Goal: Task Accomplishment & Management: Manage account settings

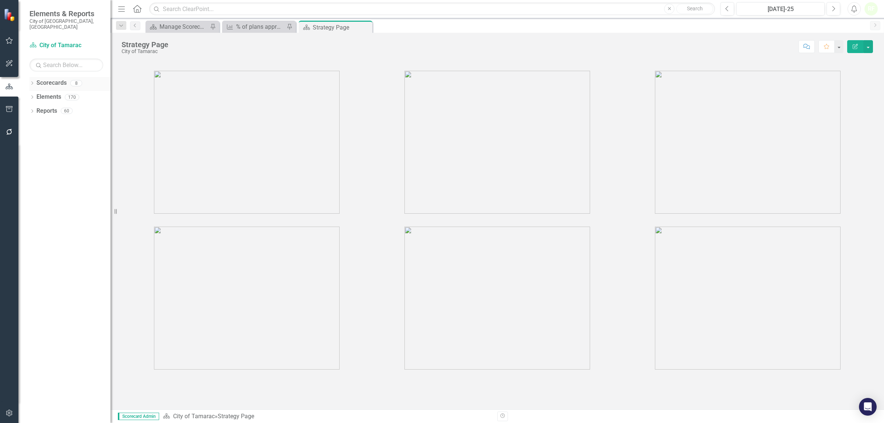
click at [54, 79] on link "Scorecards" at bounding box center [51, 83] width 30 height 8
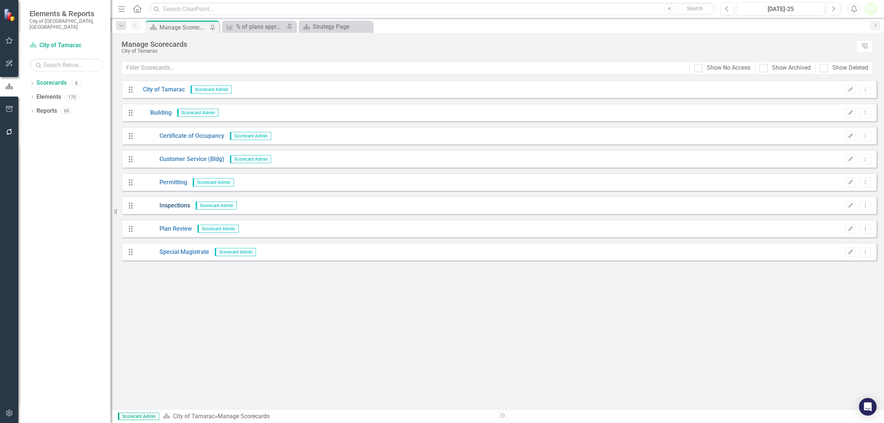
click at [174, 206] on link "Inspections" at bounding box center [163, 206] width 53 height 8
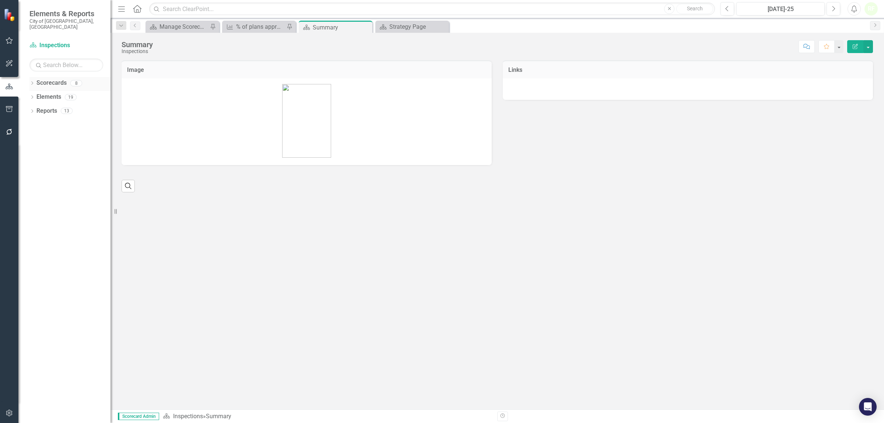
click at [46, 79] on link "Scorecards" at bounding box center [51, 83] width 30 height 8
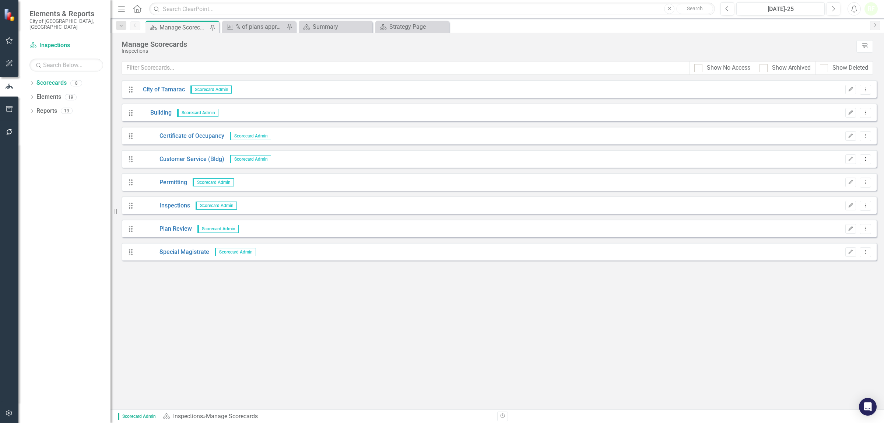
click at [214, 227] on span "Scorecard Admin" at bounding box center [217, 229] width 41 height 8
click at [172, 226] on link "Plan Review" at bounding box center [164, 229] width 55 height 8
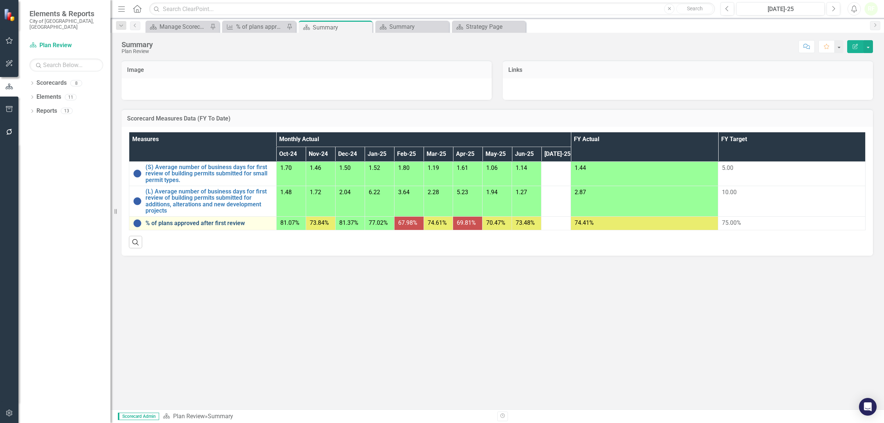
click at [172, 225] on link "% of plans approved after first review" at bounding box center [209, 223] width 127 height 7
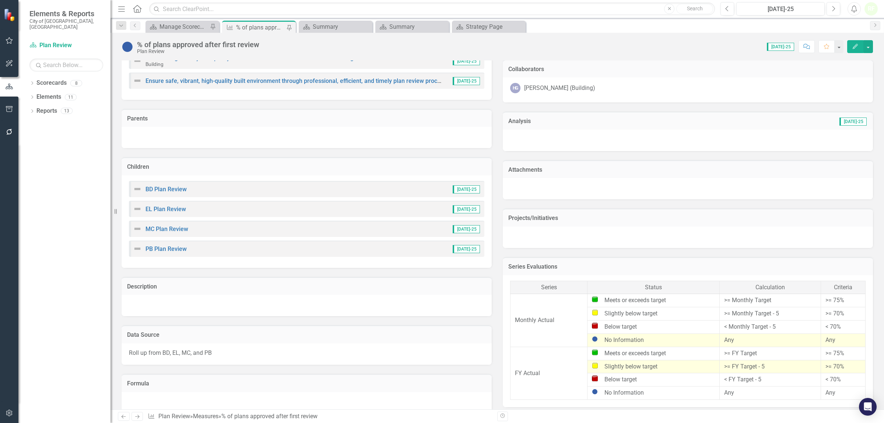
scroll to position [230, 0]
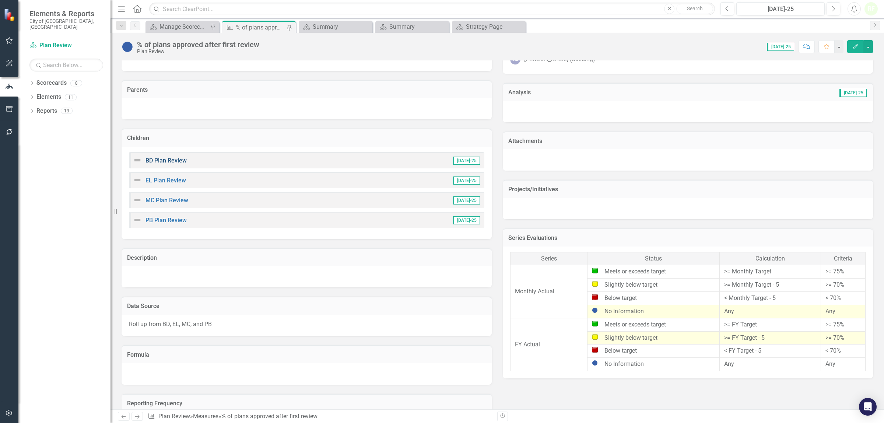
click at [161, 161] on link "BD Plan Review" at bounding box center [166, 160] width 41 height 7
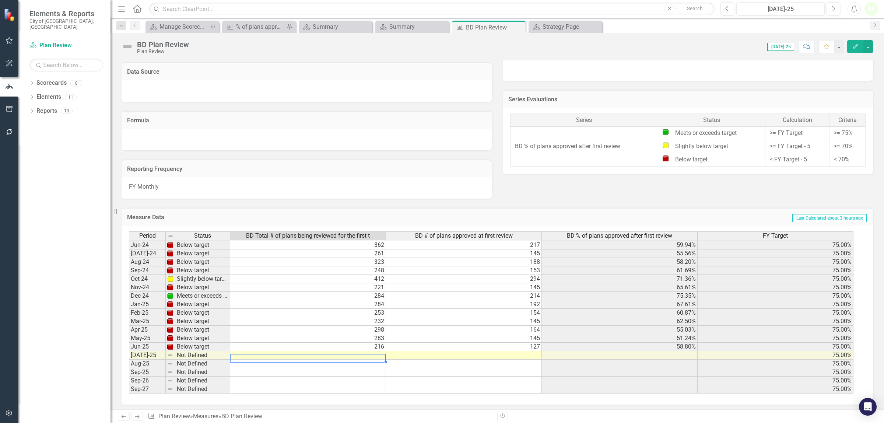
scroll to position [273, 0]
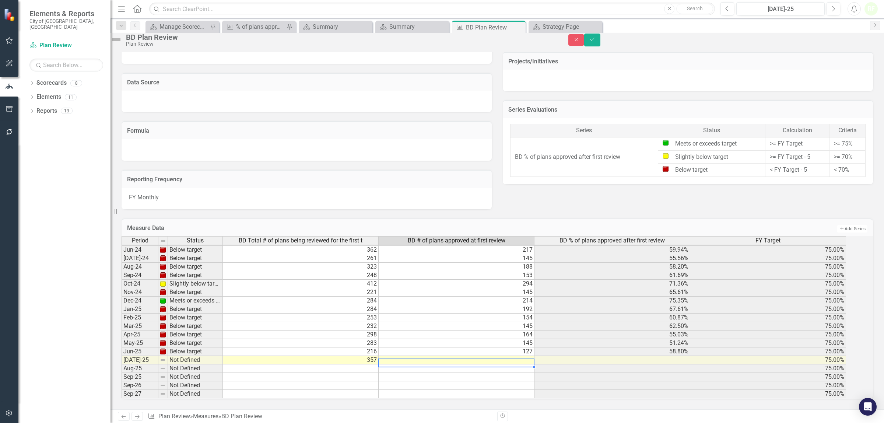
click at [424, 357] on td at bounding box center [457, 360] width 156 height 8
type textarea "232"
click at [601, 46] on button "Save" at bounding box center [592, 40] width 16 height 13
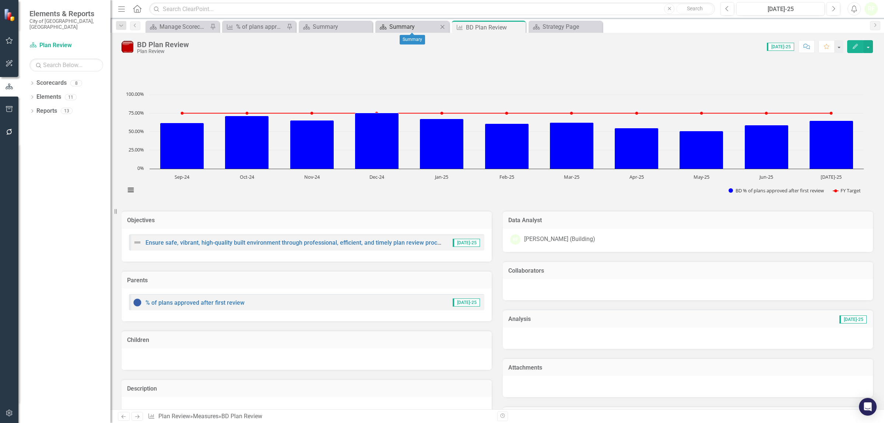
click at [428, 25] on div "Summary" at bounding box center [413, 26] width 49 height 9
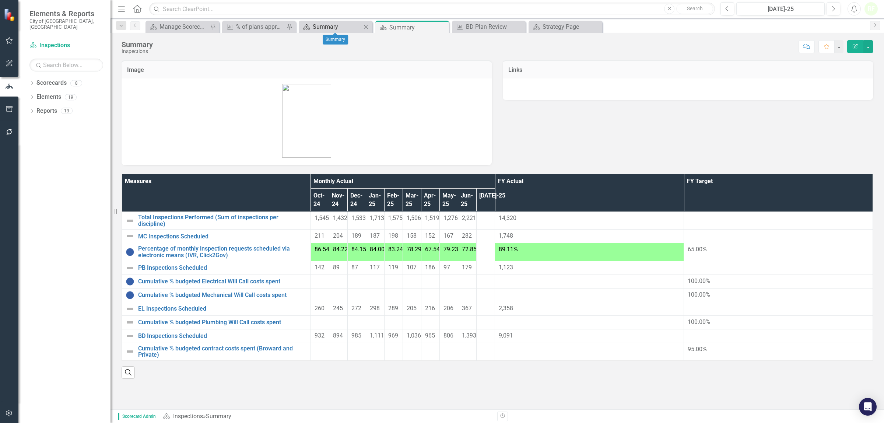
click at [350, 27] on div "Summary" at bounding box center [337, 26] width 49 height 9
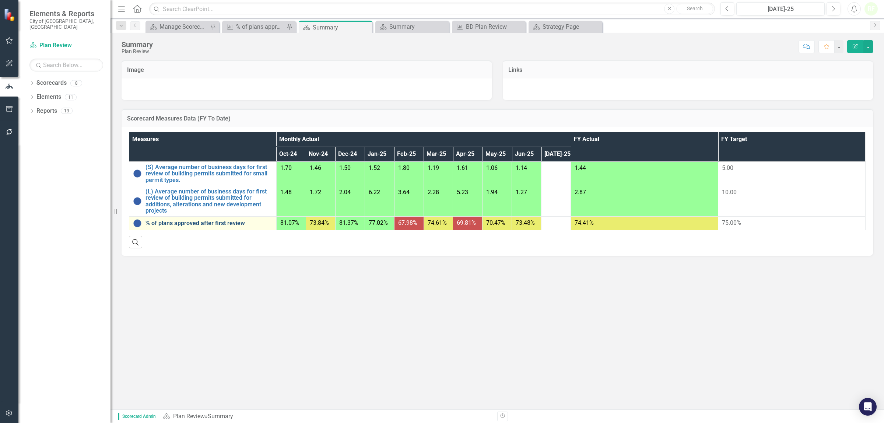
click at [207, 222] on link "% of plans approved after first review" at bounding box center [209, 223] width 127 height 7
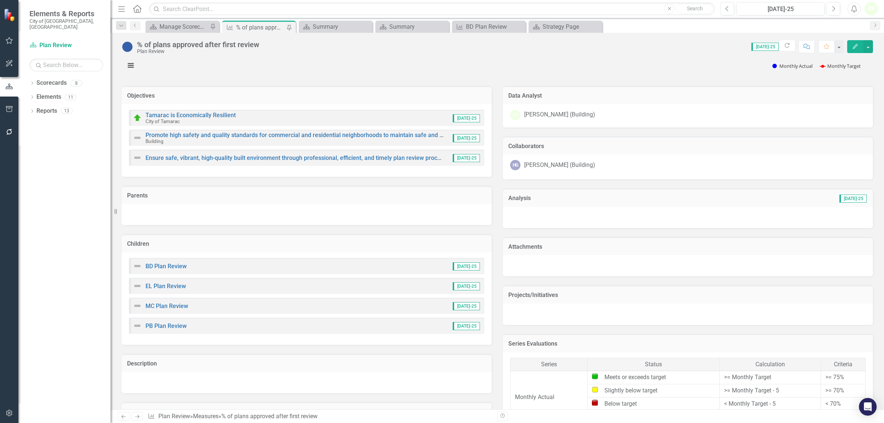
scroll to position [138, 0]
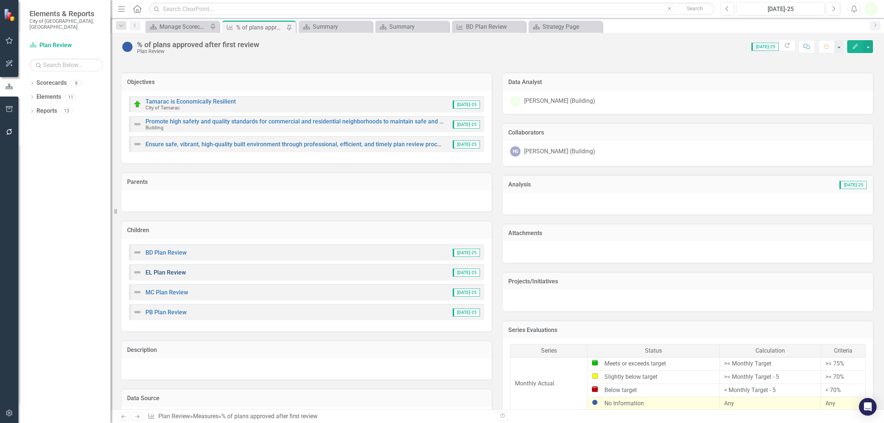
click at [169, 273] on link "EL Plan Review" at bounding box center [166, 272] width 41 height 7
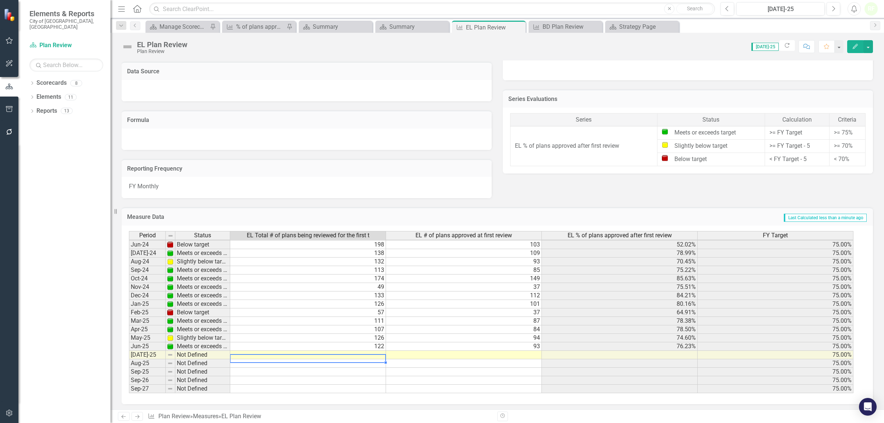
scroll to position [273, 0]
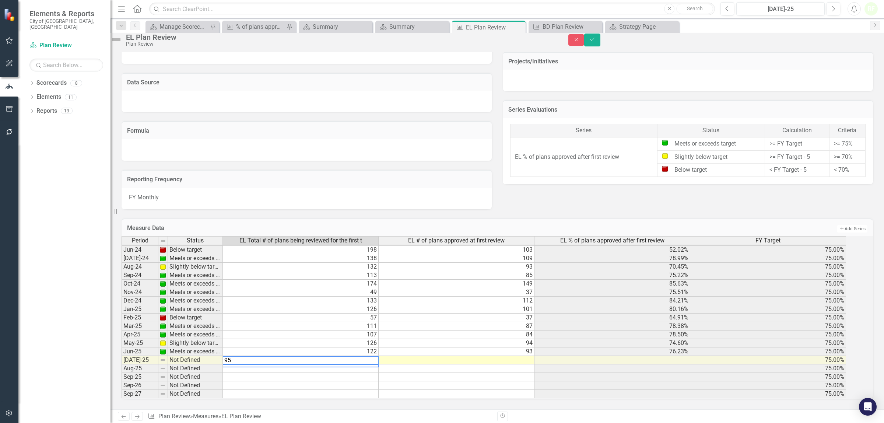
click at [428, 356] on td at bounding box center [457, 360] width 156 height 8
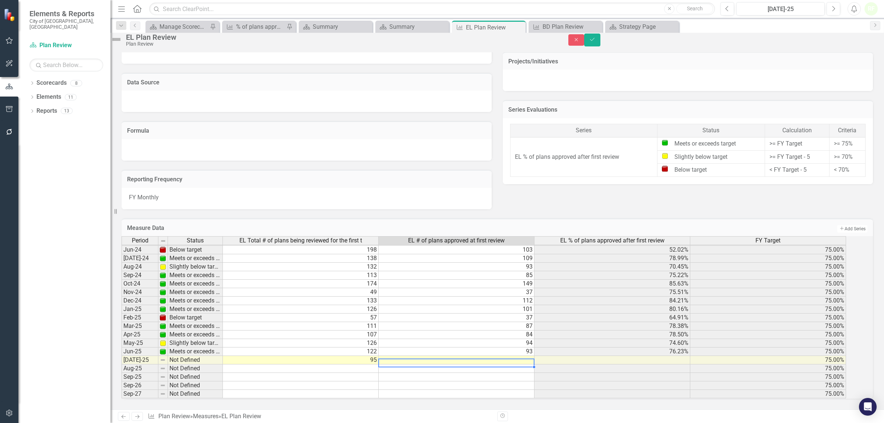
type textarea "78"
click at [601, 39] on button "Save" at bounding box center [592, 40] width 16 height 13
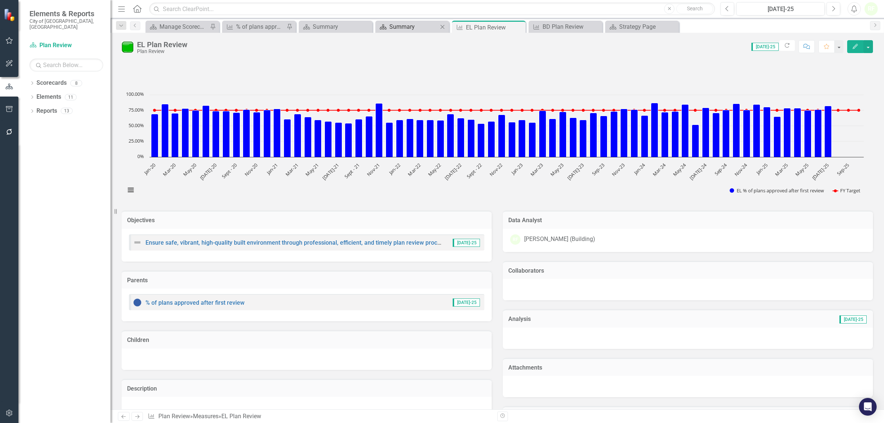
click at [412, 28] on div "Summary" at bounding box center [413, 26] width 49 height 9
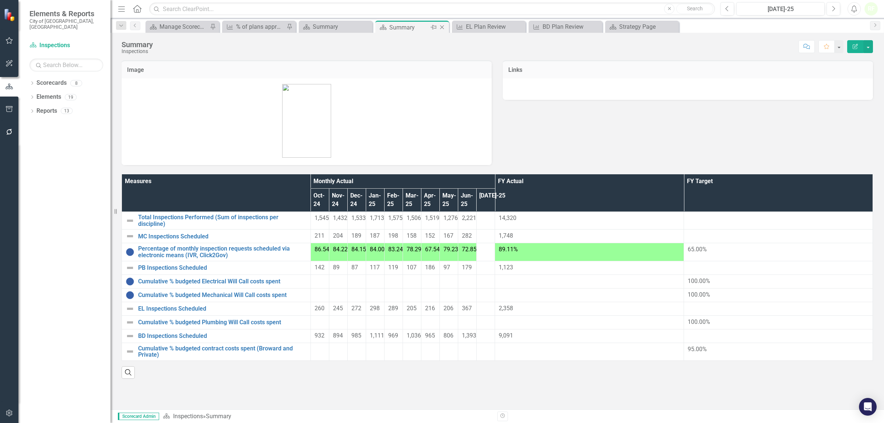
click at [440, 28] on icon "Close" at bounding box center [441, 27] width 7 height 6
click at [345, 26] on div "Summary" at bounding box center [332, 27] width 39 height 9
click at [287, 26] on icon "Close" at bounding box center [289, 27] width 7 height 6
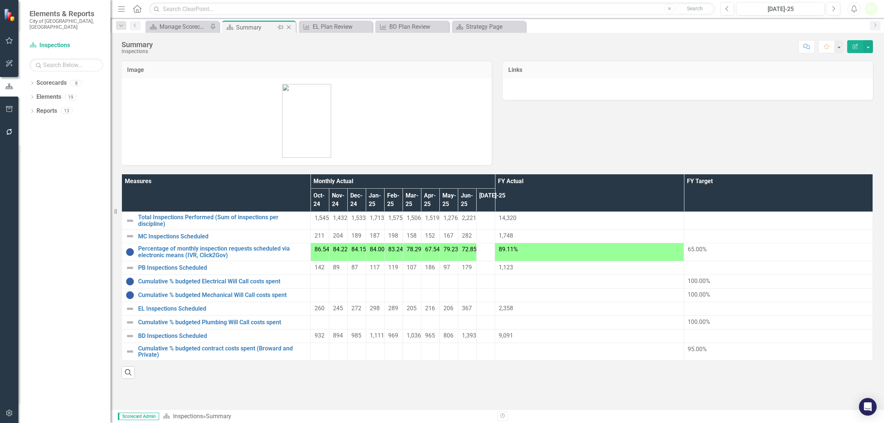
click at [290, 26] on icon "Close" at bounding box center [288, 27] width 7 height 6
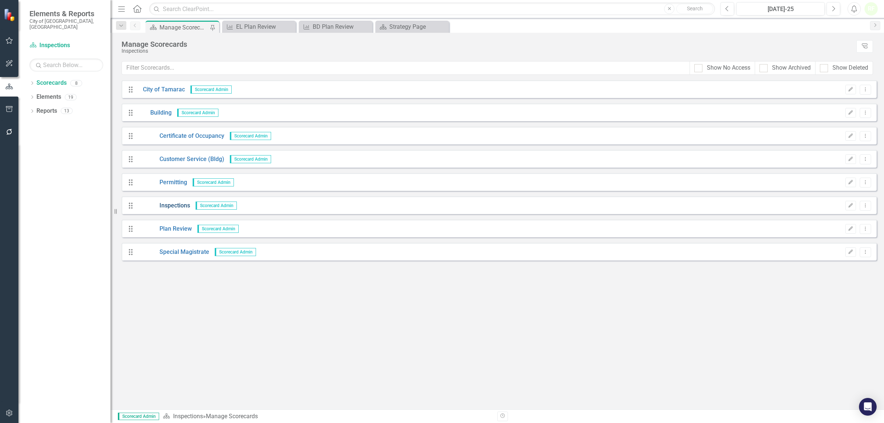
click at [177, 206] on link "Inspections" at bounding box center [163, 206] width 53 height 8
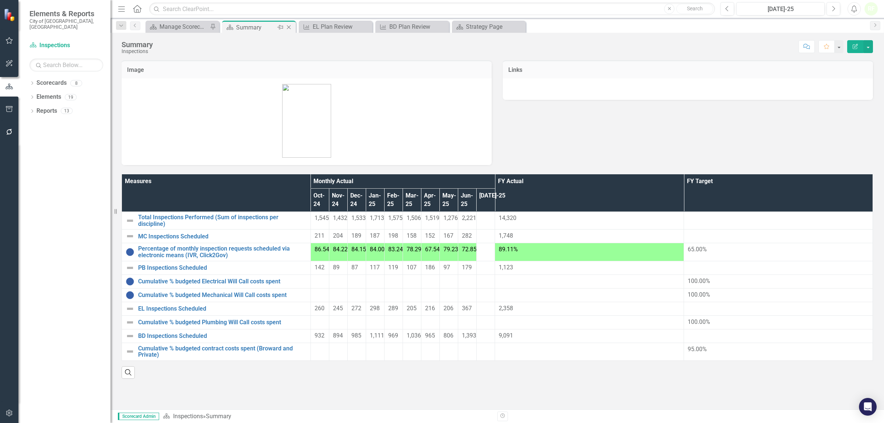
click at [290, 28] on icon at bounding box center [289, 27] width 4 height 4
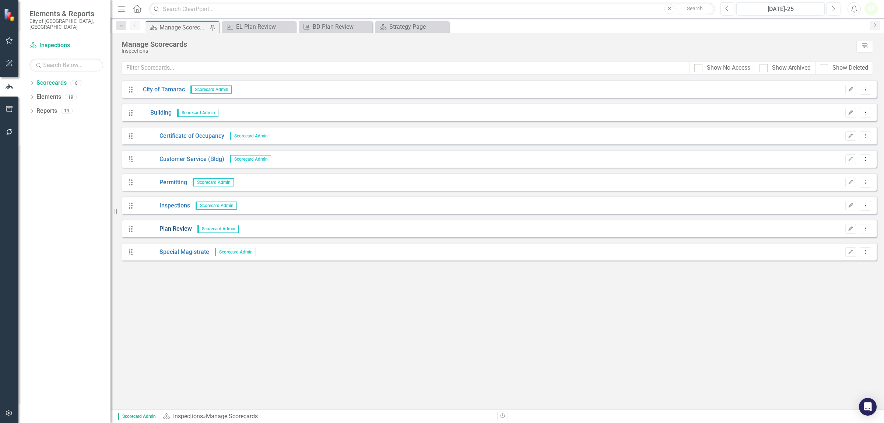
click at [170, 230] on link "Plan Review" at bounding box center [164, 229] width 55 height 8
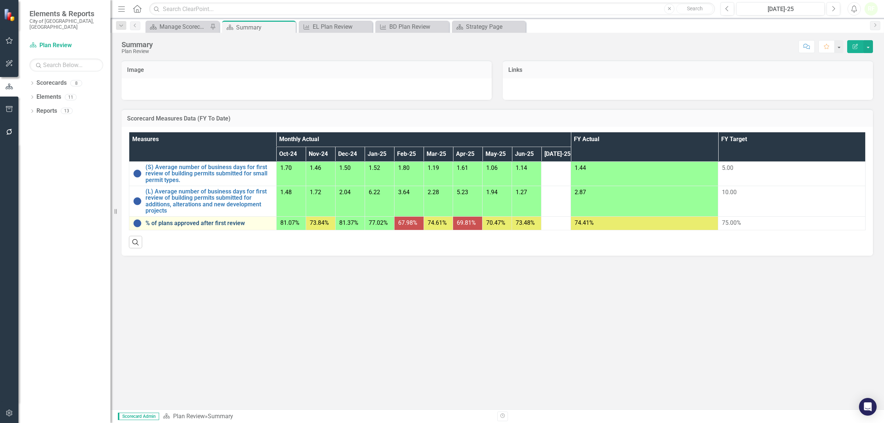
click at [185, 223] on link "% of plans approved after first review" at bounding box center [209, 223] width 127 height 7
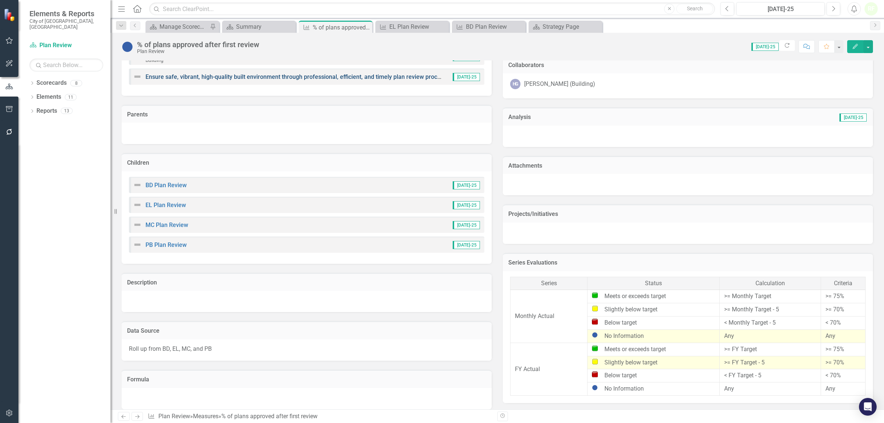
scroll to position [230, 0]
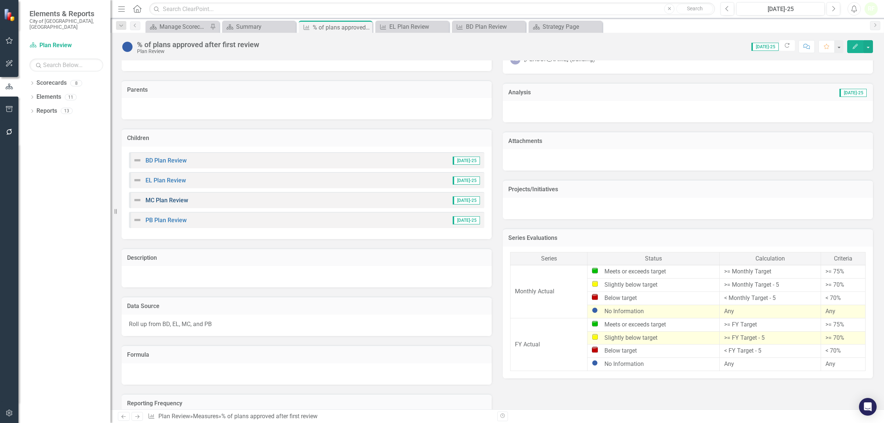
click at [178, 197] on link "MC Plan Review" at bounding box center [167, 200] width 43 height 7
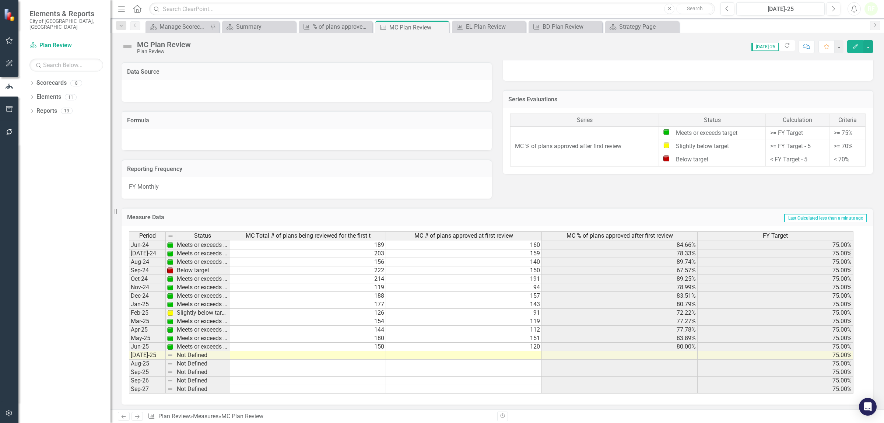
scroll to position [274, 0]
click at [368, 352] on tbody "Mar-23 Meets or exceeds target 216 172 79.63% 75.00% Apr-23 Meets or exceeds ta…" at bounding box center [491, 253] width 725 height 280
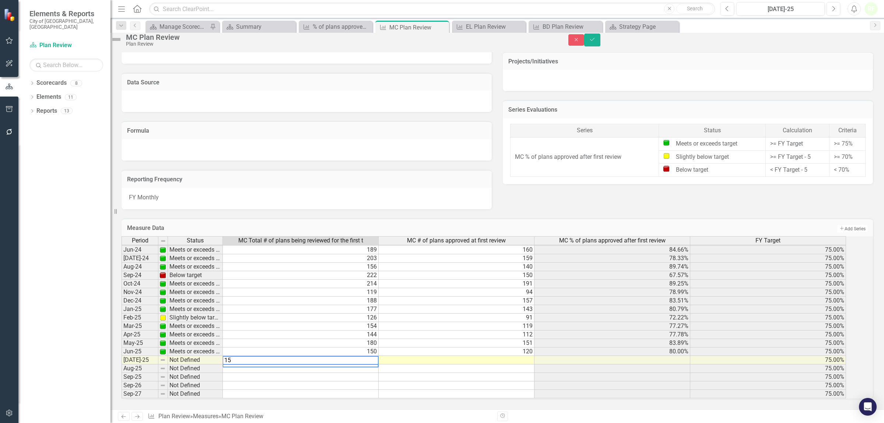
type textarea "155"
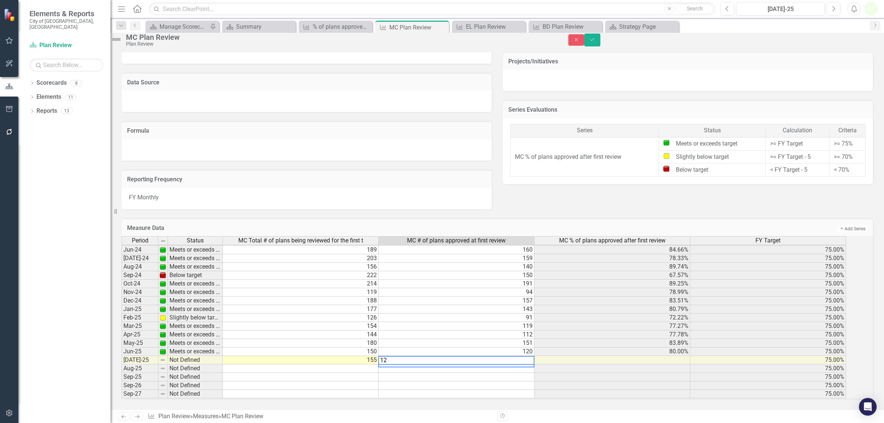
type textarea "126"
click at [601, 41] on button "Save" at bounding box center [592, 40] width 16 height 13
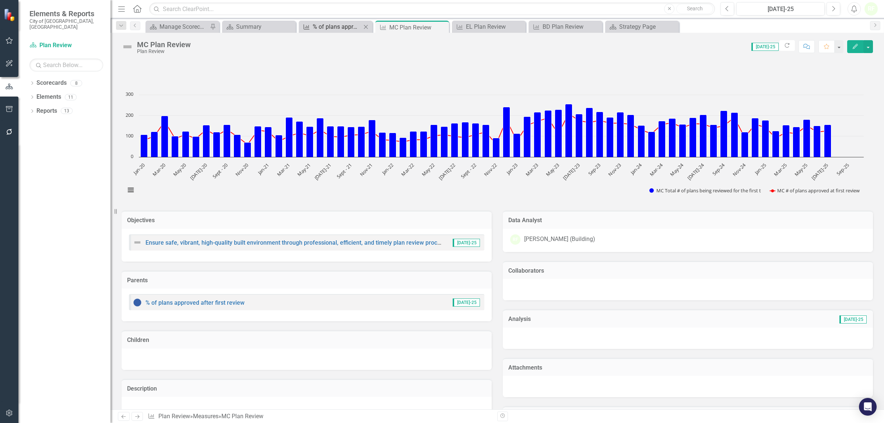
click at [328, 27] on div "% of plans approved after first review" at bounding box center [337, 26] width 49 height 9
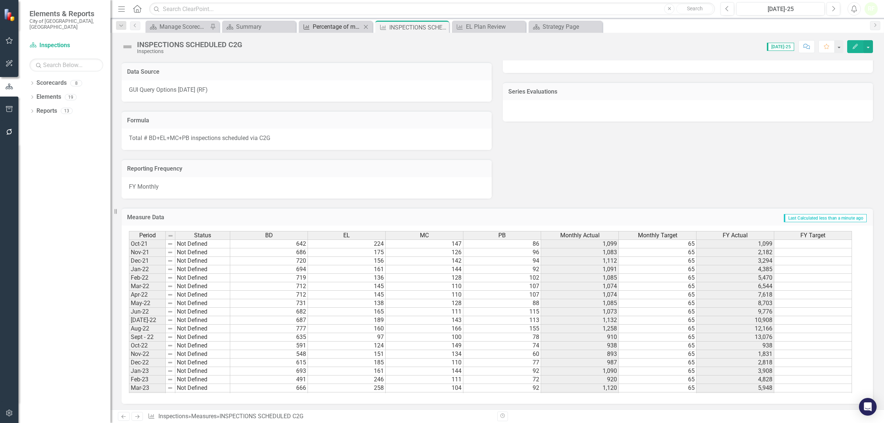
click at [348, 26] on div "Percentage of monthly inspection requests scheduled via electronic means (IVR, …" at bounding box center [337, 26] width 49 height 9
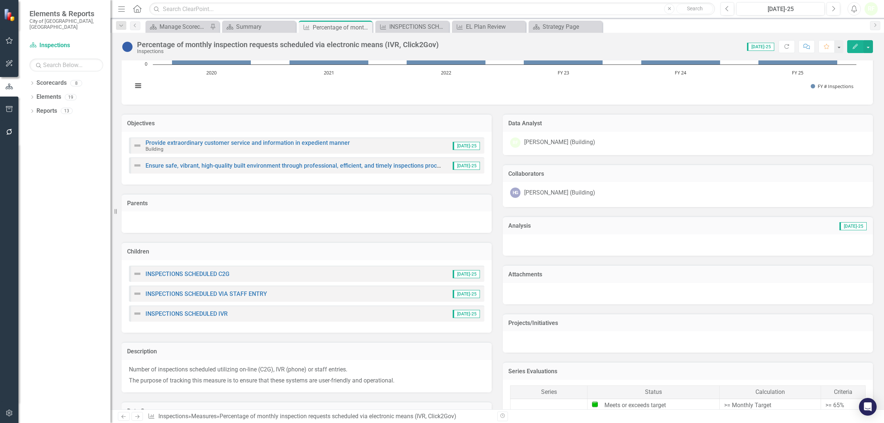
scroll to position [276, 0]
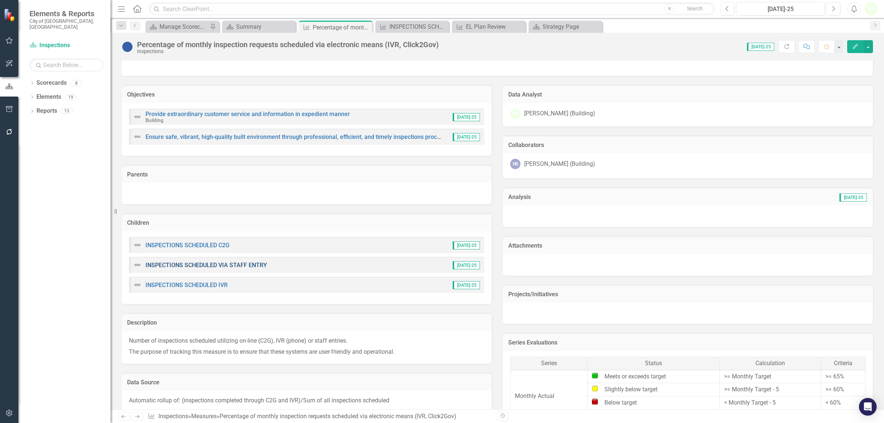
click at [211, 263] on link "INSPECTIONS SCHEDULED VIA STAFF ENTRY" at bounding box center [207, 265] width 122 height 7
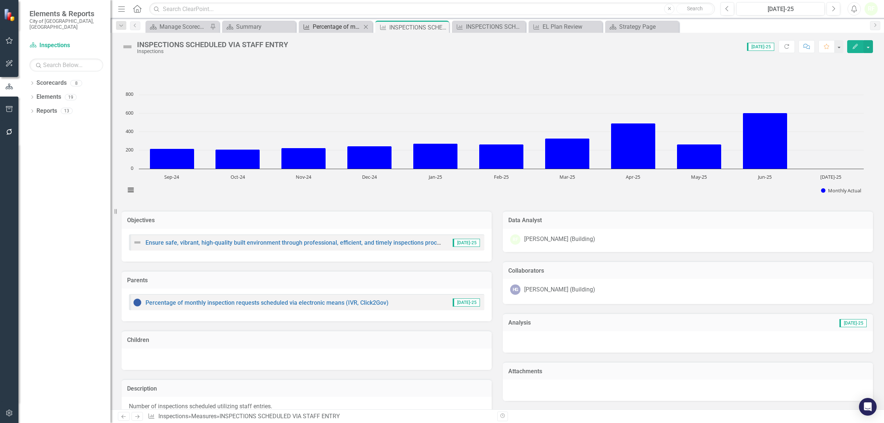
click at [342, 30] on div "Percentage of monthly inspection requests scheduled via electronic means (IVR, …" at bounding box center [337, 26] width 49 height 9
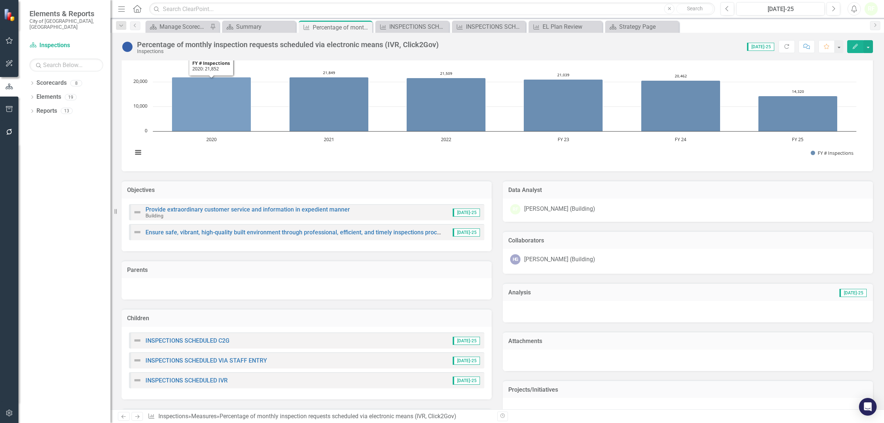
scroll to position [184, 0]
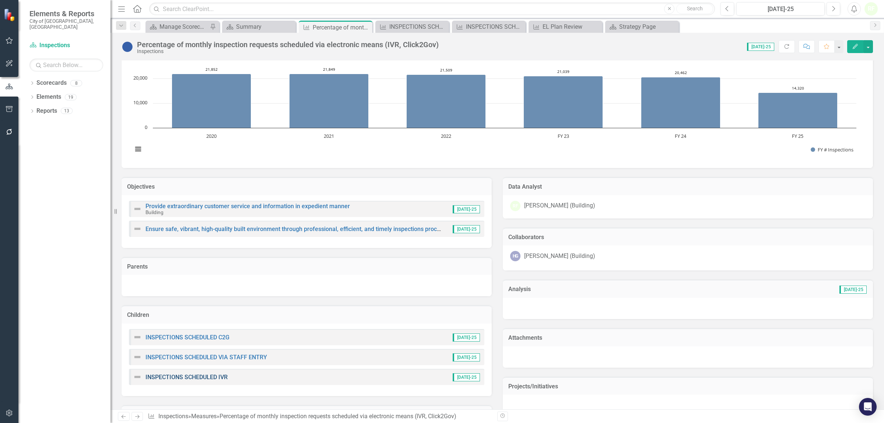
click at [207, 377] on link "INSPECTIONS SCHEDULED IVR" at bounding box center [187, 377] width 82 height 7
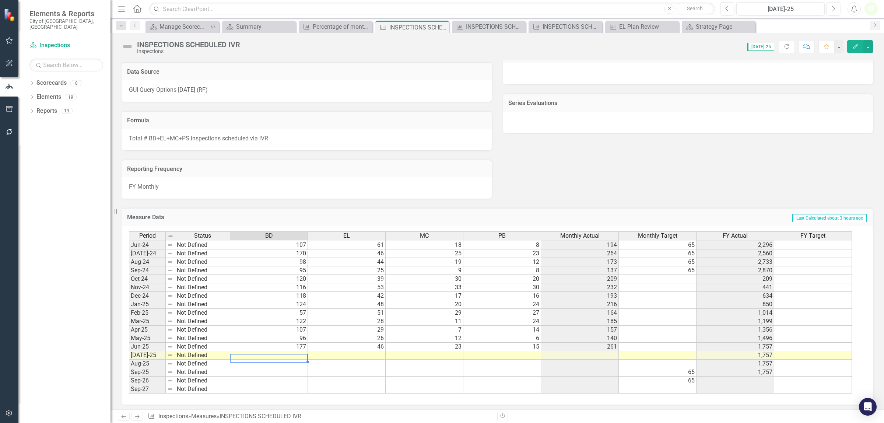
scroll to position [273, 0]
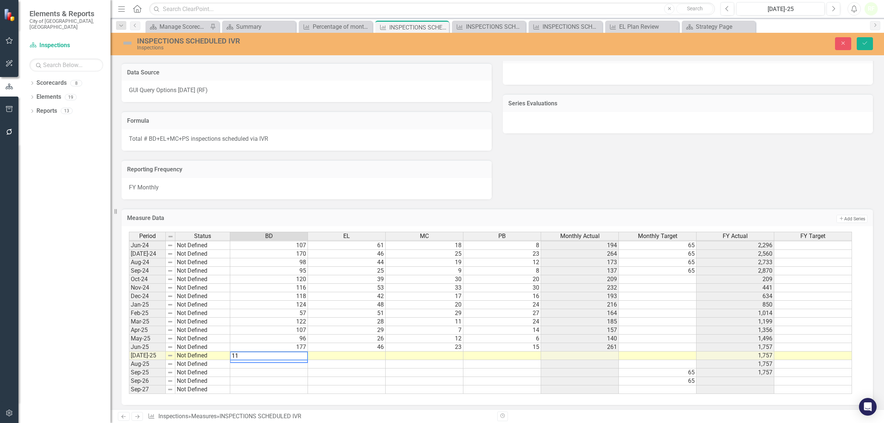
type textarea "114"
type textarea "22"
type textarea "16"
type textarea "15"
click at [861, 41] on button "Save" at bounding box center [865, 43] width 16 height 13
